Goal: Task Accomplishment & Management: Use online tool/utility

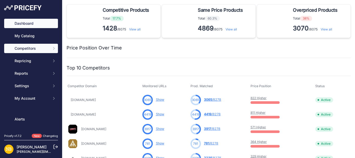
click at [32, 48] on span "Competitors" at bounding box center [32, 48] width 34 height 5
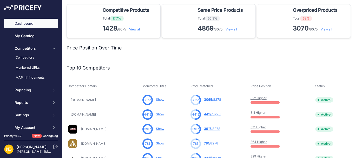
click at [31, 68] on link "Monitored URLs" at bounding box center [31, 67] width 54 height 9
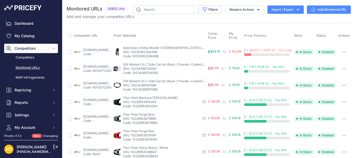
click at [210, 9] on button "Filters" at bounding box center [210, 9] width 24 height 9
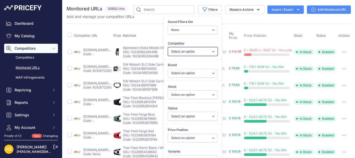
click at [173, 51] on select "Select an option [DOMAIN_NAME] [DOMAIN_NAME] [DOMAIN_NAME] [DOMAIN_NAME] [DOMAI…" at bounding box center [193, 51] width 50 height 9
select select "4341"
click at [168, 47] on select "Select an option [DOMAIN_NAME] [DOMAIN_NAME] [DOMAIN_NAME] [DOMAIN_NAME] [DOMAI…" at bounding box center [193, 51] width 50 height 9
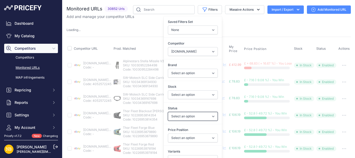
click at [172, 118] on select "Select an option Enabled Disabled In progress Scraping Failed Not Found Missing…" at bounding box center [193, 116] width 50 height 9
click at [170, 76] on select "Select an option 100% 13 And A Half Magazine AGV Airoh Ale Clothing Alpinestars…" at bounding box center [193, 73] width 50 height 9
select select "Schuberth"
click at [168, 69] on select "Select an option 100% 13 And A Half Magazine AGV Airoh Ale Clothing Alpinestars…" at bounding box center [193, 73] width 50 height 9
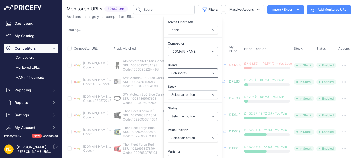
select select
select select "4341"
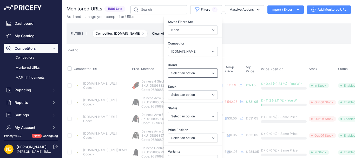
select select "Schuberth"
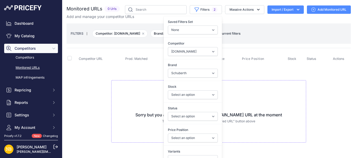
click at [116, 81] on div "Sorry but you are not monitoring any [DOMAIN_NAME] URL at the moment To add a n…" at bounding box center [208, 111] width 195 height 63
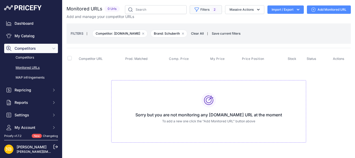
click at [199, 9] on button "Filters 2" at bounding box center [206, 9] width 32 height 9
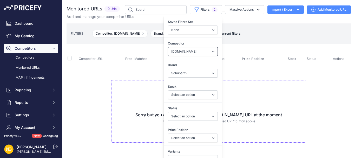
click at [175, 50] on select "Select an option [DOMAIN_NAME] [DOMAIN_NAME] [DOMAIN_NAME] [DOMAIN_NAME] [DOMAI…" at bounding box center [193, 51] width 50 height 9
select select "15386"
click at [168, 47] on select "Select an option [DOMAIN_NAME] [DOMAIN_NAME] [DOMAIN_NAME] [DOMAIN_NAME] [DOMAI…" at bounding box center [193, 51] width 50 height 9
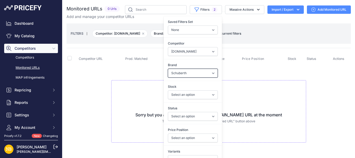
click at [168, 71] on select "Select an option 100% 13 And A Half Magazine AGV Airoh Ale Clothing Alpinestars…" at bounding box center [193, 73] width 50 height 9
select select "Forma"
click at [168, 69] on select "Select an option 100% 13 And A Half Magazine AGV Airoh Ale Clothing Alpinestars…" at bounding box center [193, 73] width 50 height 9
click at [120, 73] on td "Sorry but you are not monitoring any [DOMAIN_NAME] URL at the moment To add a n…" at bounding box center [209, 109] width 284 height 88
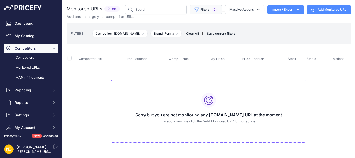
click at [197, 14] on button "Filters 2" at bounding box center [206, 9] width 32 height 9
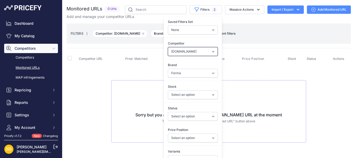
click at [179, 53] on select "Select an option [DOMAIN_NAME] [DOMAIN_NAME] [DOMAIN_NAME] [DOMAIN_NAME] [DOMAI…" at bounding box center [193, 51] width 50 height 9
select select "4354"
click at [168, 47] on select "Select an option [DOMAIN_NAME] [DOMAIN_NAME] [DOMAIN_NAME] [DOMAIN_NAME] [DOMAI…" at bounding box center [193, 51] width 50 height 9
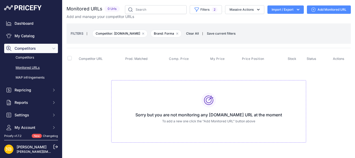
click at [143, 67] on td "Sorry but you are not monitoring any [DOMAIN_NAME] URL at the moment To add a n…" at bounding box center [209, 109] width 284 height 88
click at [199, 11] on button "Filters 2" at bounding box center [206, 9] width 32 height 9
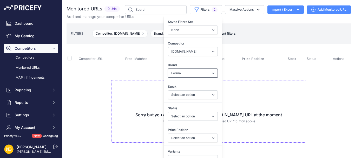
click at [173, 70] on select "Select an option 100% 13 And A Half Magazine AGV Airoh Ale Clothing Alpinestars…" at bounding box center [193, 73] width 50 height 9
select select "Macna"
click at [168, 69] on select "Select an option 100% 13 And A Half Magazine AGV Airoh Ale Clothing Alpinestars…" at bounding box center [193, 73] width 50 height 9
click at [108, 77] on td "Sorry but you are not monitoring any [DOMAIN_NAME] URL at the moment To add a n…" at bounding box center [209, 109] width 284 height 88
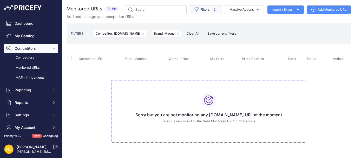
click at [201, 12] on button "Filters 2" at bounding box center [206, 9] width 32 height 9
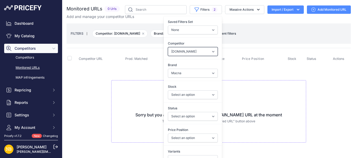
click at [181, 54] on select "Select an option [DOMAIN_NAME] [DOMAIN_NAME] [DOMAIN_NAME] [DOMAIN_NAME] [DOMAI…" at bounding box center [193, 51] width 50 height 9
select select "4347"
click at [168, 47] on select "Select an option [DOMAIN_NAME] [DOMAIN_NAME] [DOMAIN_NAME] [DOMAIN_NAME] [DOMAI…" at bounding box center [193, 51] width 50 height 9
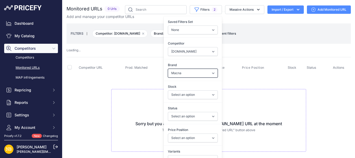
click at [177, 74] on select "Select an option 100% 13 And A Half Magazine AGV Airoh Ale Clothing Alpinestars…" at bounding box center [193, 73] width 50 height 9
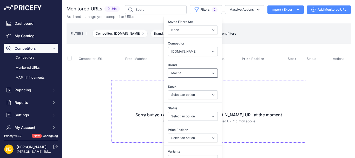
select select "Nexx"
click at [168, 69] on select "Select an option 100% 13 And A Half Magazine AGV Airoh Ale Clothing Alpinestars…" at bounding box center [193, 73] width 50 height 9
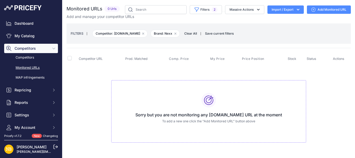
click at [130, 90] on div "Sorry but you are not monitoring any [DOMAIN_NAME] URL at the moment To add a n…" at bounding box center [208, 111] width 195 height 63
